Goal: Information Seeking & Learning: Understand process/instructions

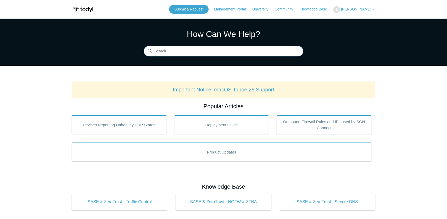
click at [241, 53] on input "Search" at bounding box center [224, 51] width 160 height 10
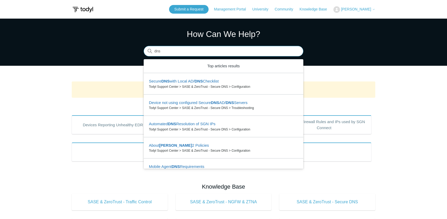
type input "dns"
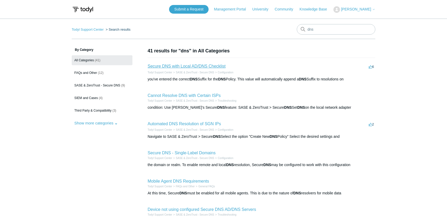
click at [213, 65] on link "Secure DNS with Local AD/DNS Checklist" at bounding box center [187, 66] width 78 height 4
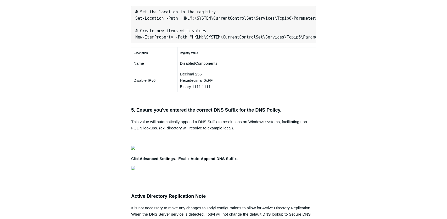
scroll to position [0, 165]
drag, startPoint x: 135, startPoint y: 106, endPoint x: 357, endPoint y: 107, distance: 221.7
click at [357, 107] on div "Articles in this section Secure DNS - Single-Label Domains Using 3rd Party DNS …" at bounding box center [224, 55] width 304 height 730
copy pre "New-NetFirewallRule -DisplayName "Todyl SGN Network" -Direction Inbound -Progra…"
